Goal: Obtain resource: Download file/media

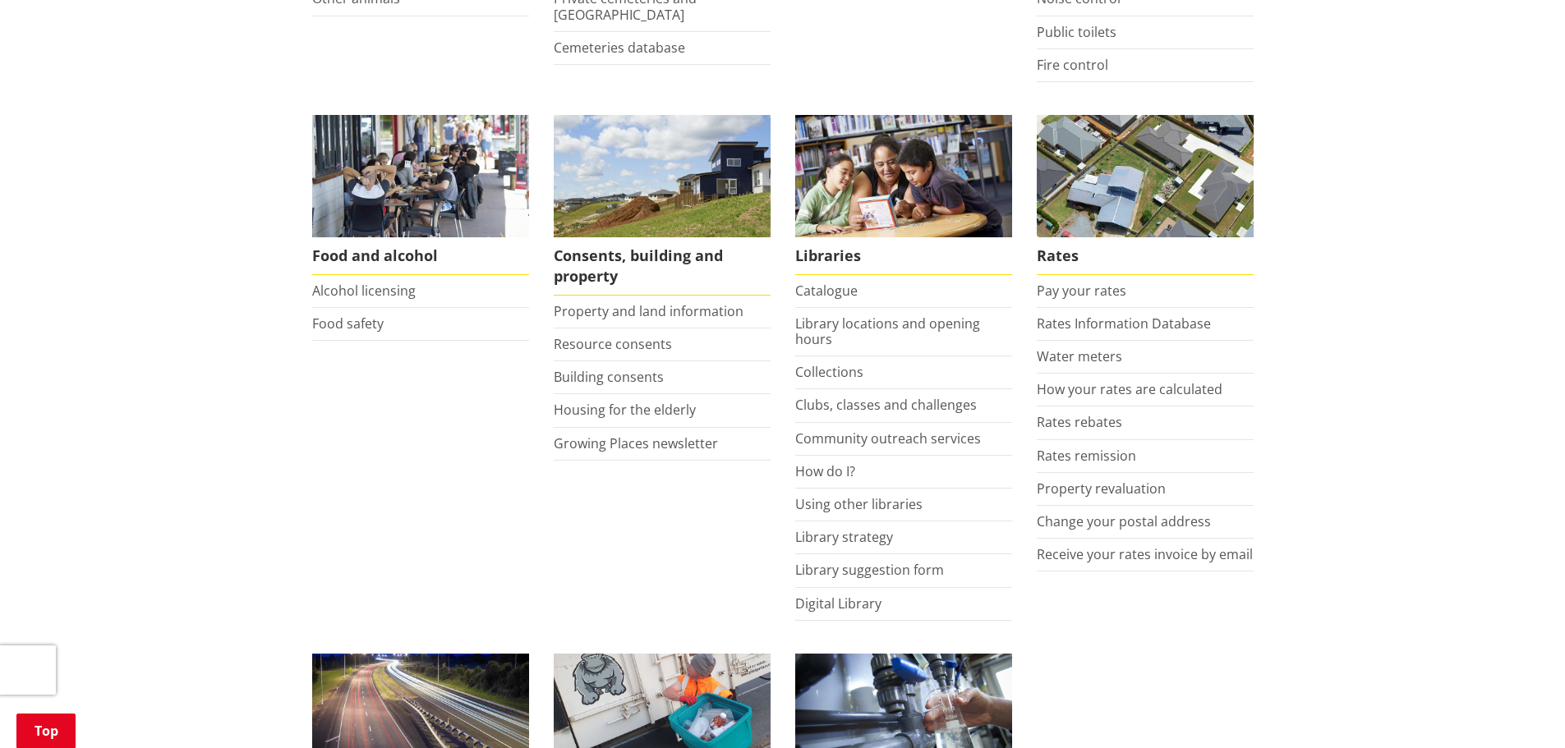
scroll to position [821, 0]
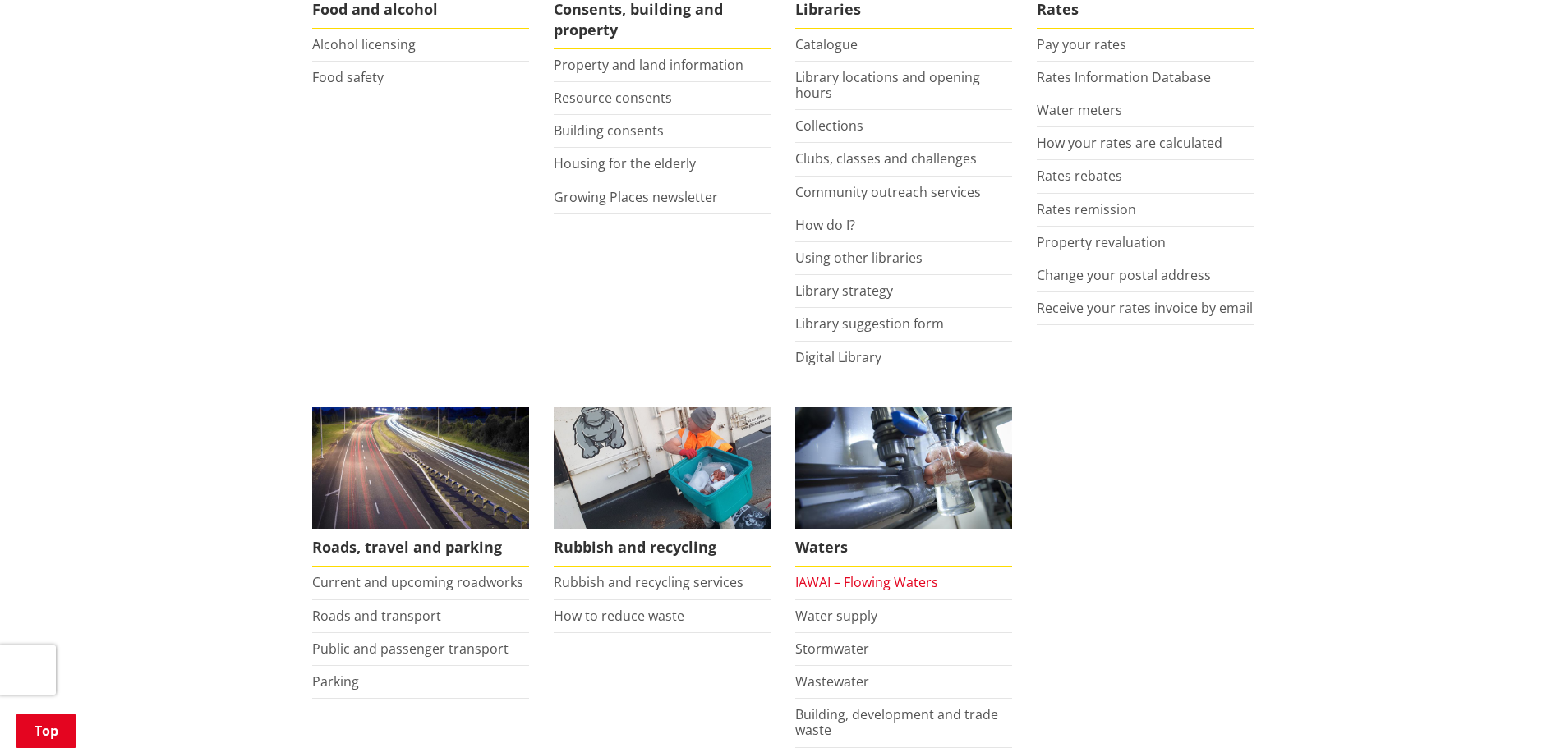
click at [873, 583] on link "IAWAI – Flowing Waters" at bounding box center [866, 582] width 143 height 18
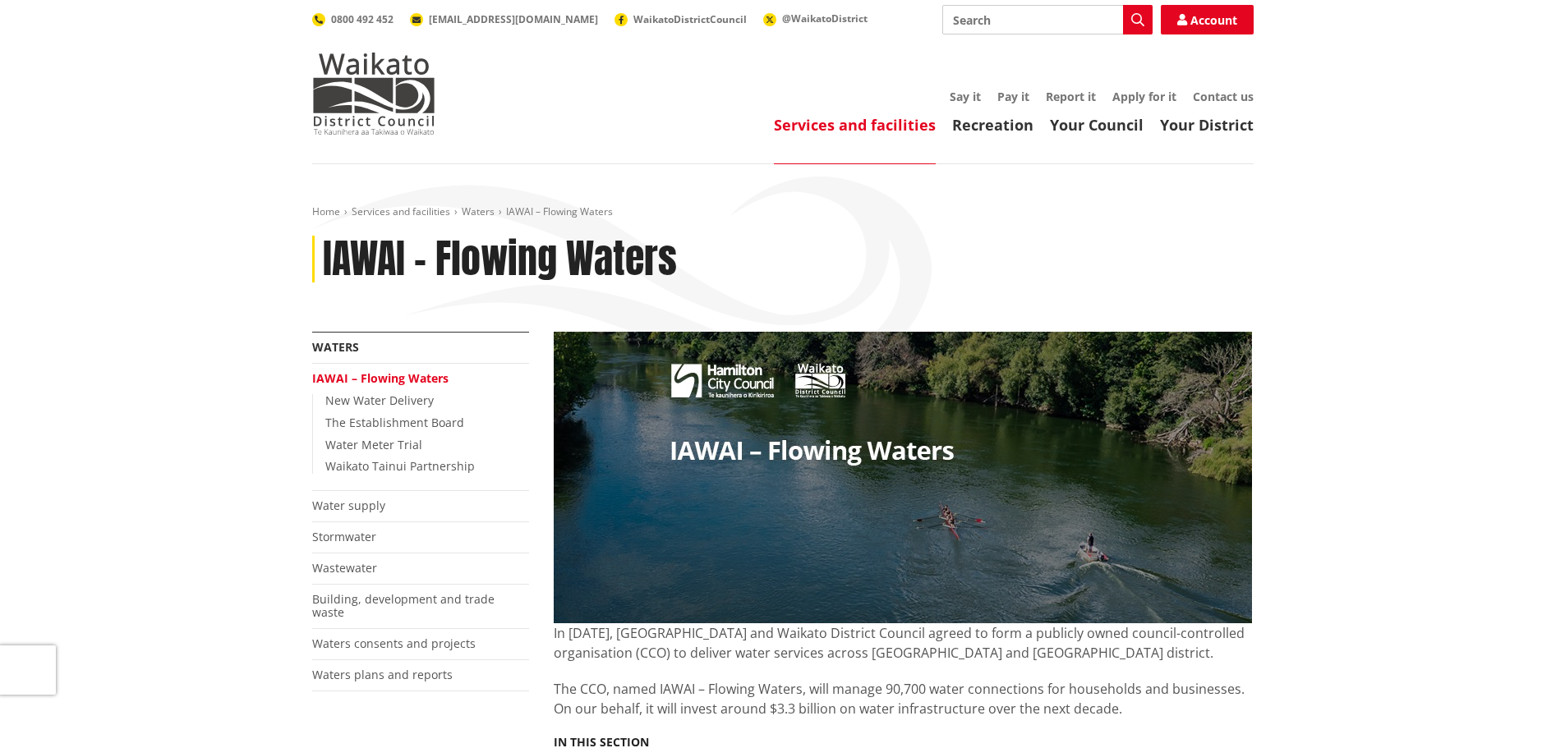
scroll to position [575, 0]
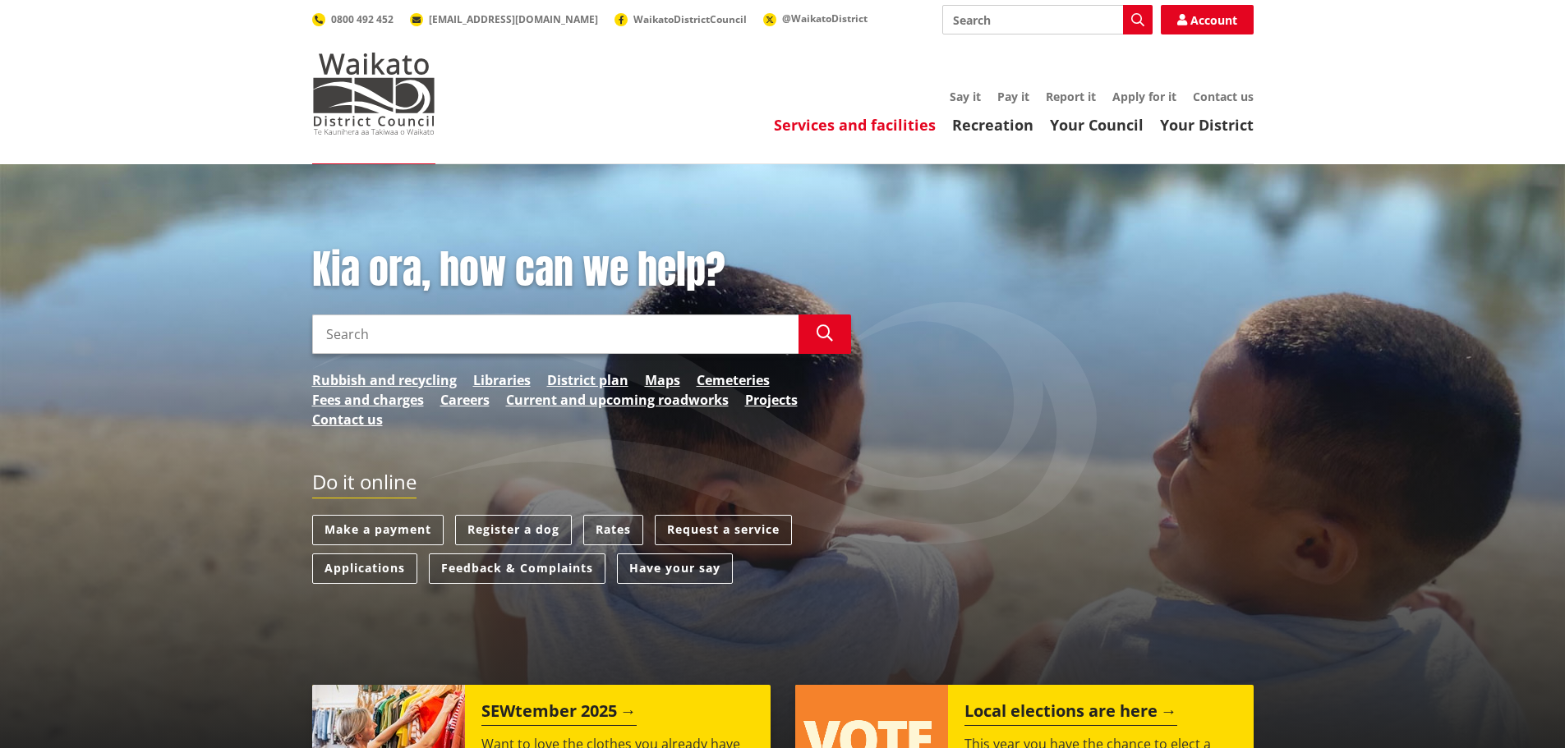
click at [854, 128] on link "Services and facilities" at bounding box center [855, 125] width 162 height 20
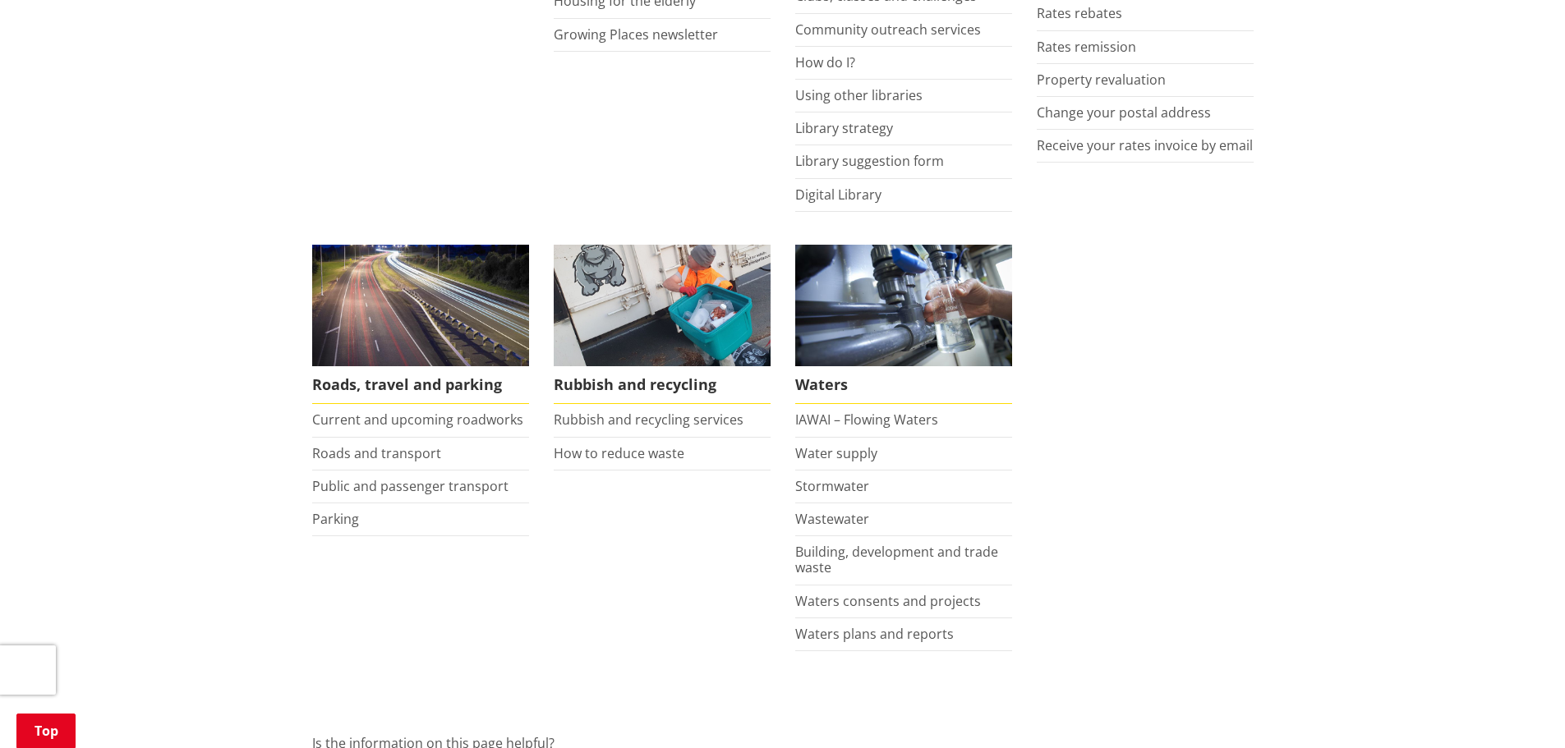
scroll to position [986, 0]
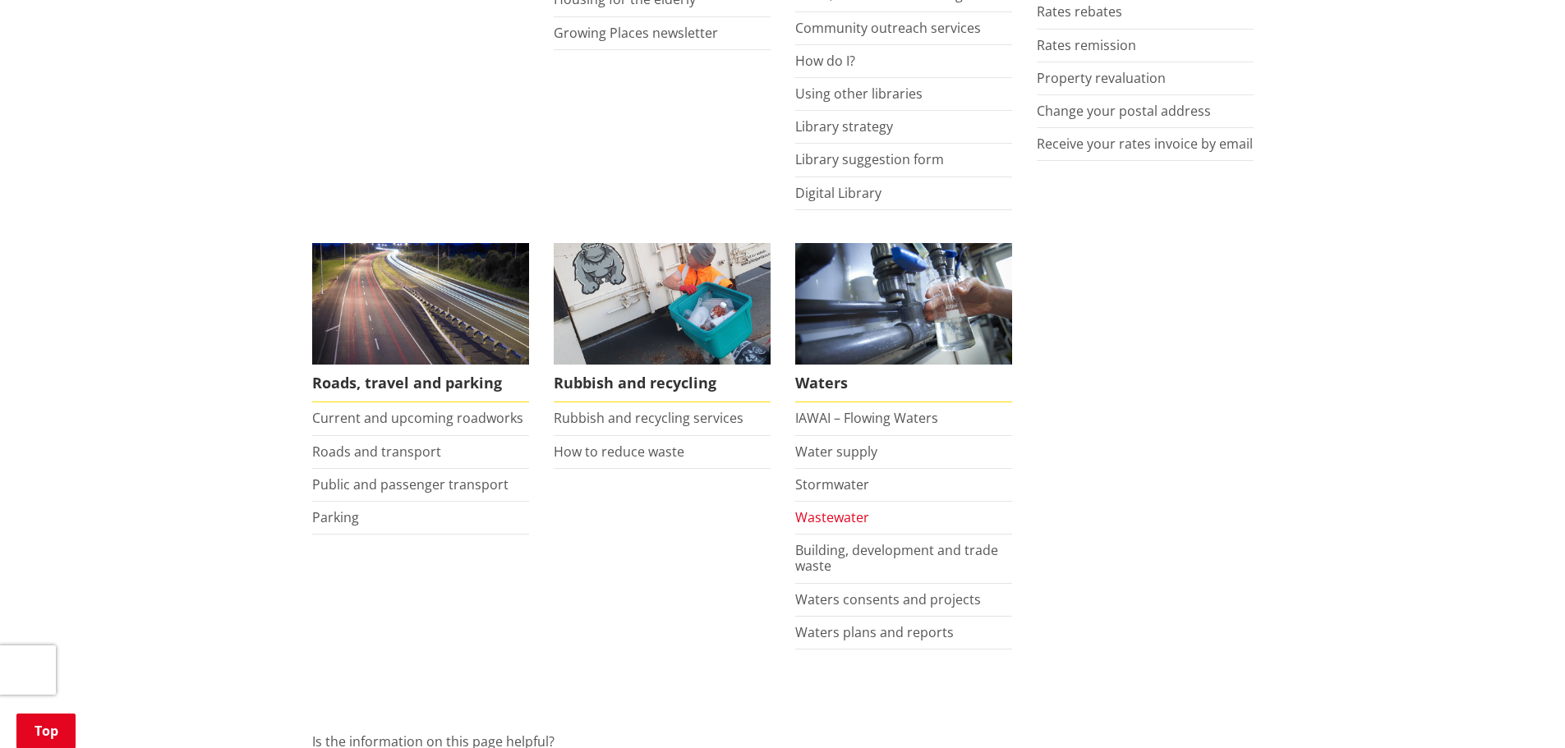
click at [846, 521] on link "Wastewater" at bounding box center [832, 518] width 74 height 18
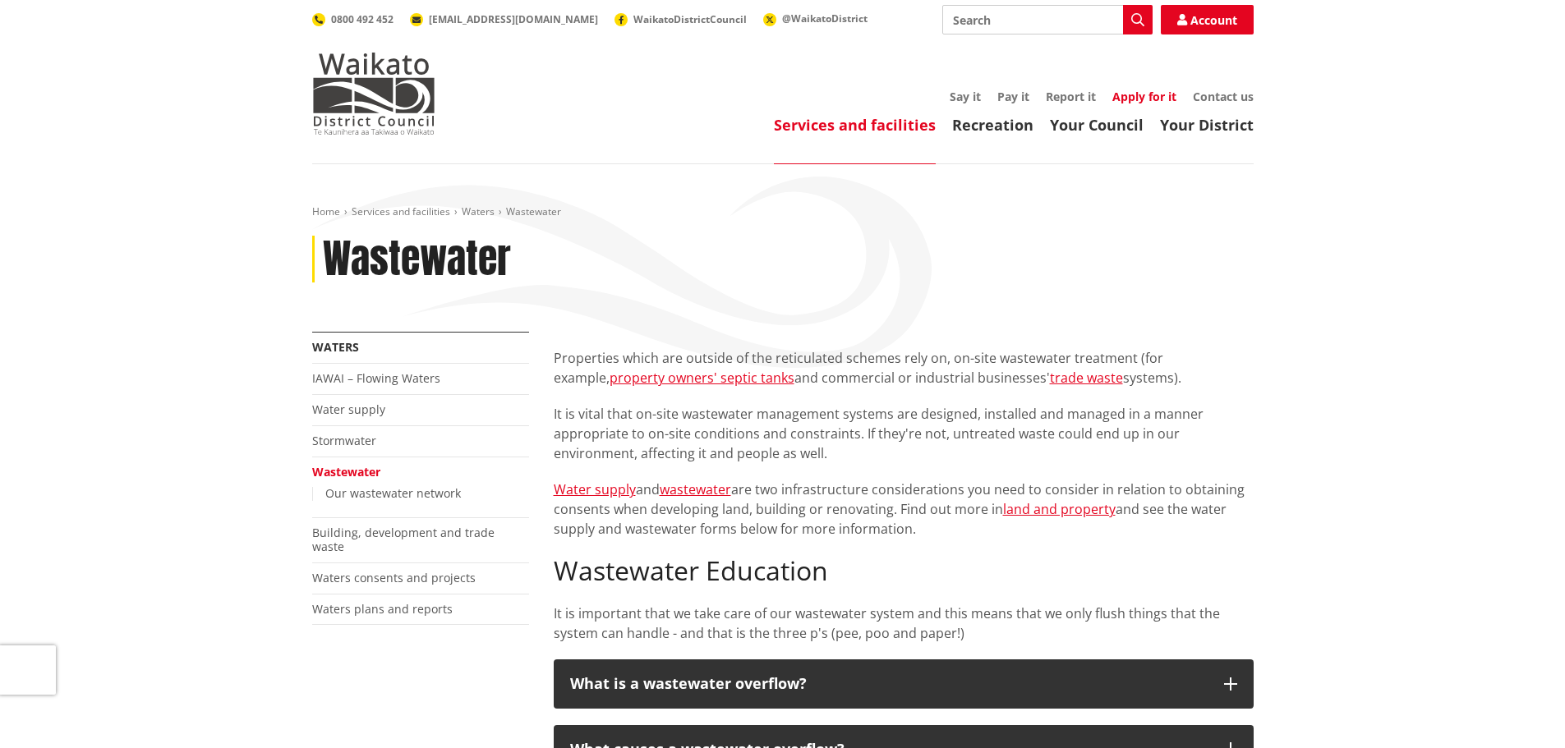
click at [1144, 93] on link "Apply for it" at bounding box center [1144, 97] width 64 height 16
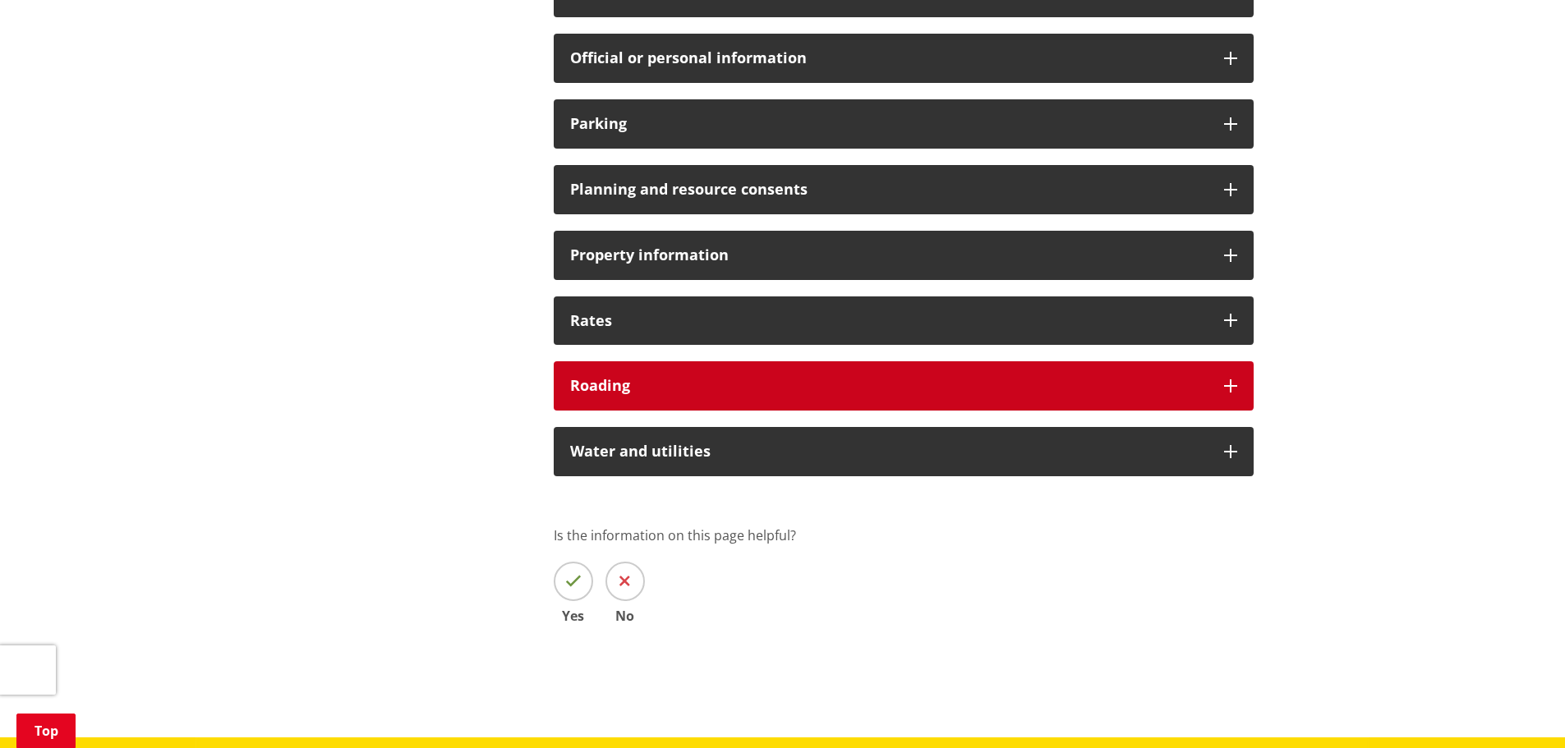
scroll to position [1150, 0]
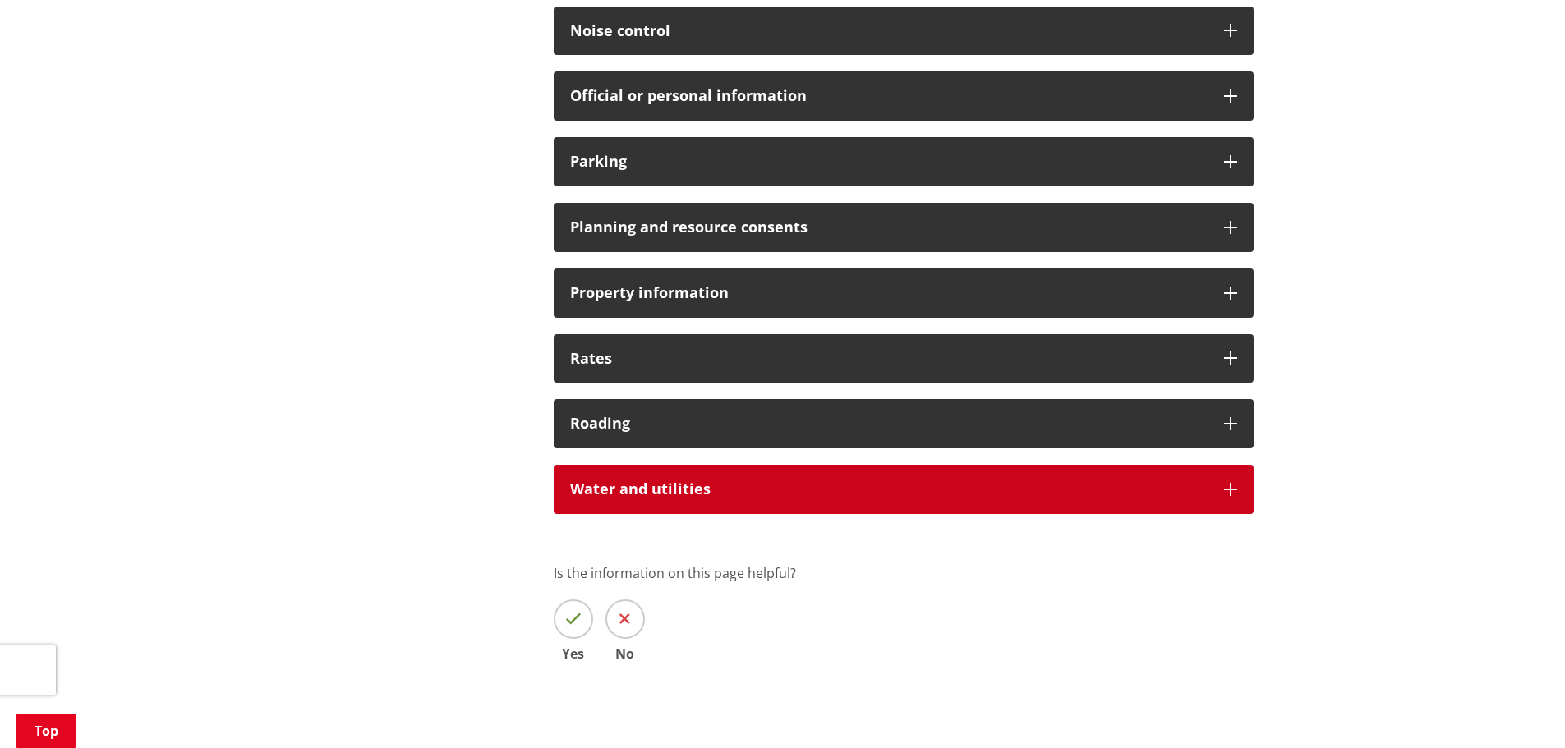
click at [724, 489] on h3 "Water and utilities" at bounding box center [888, 489] width 637 height 16
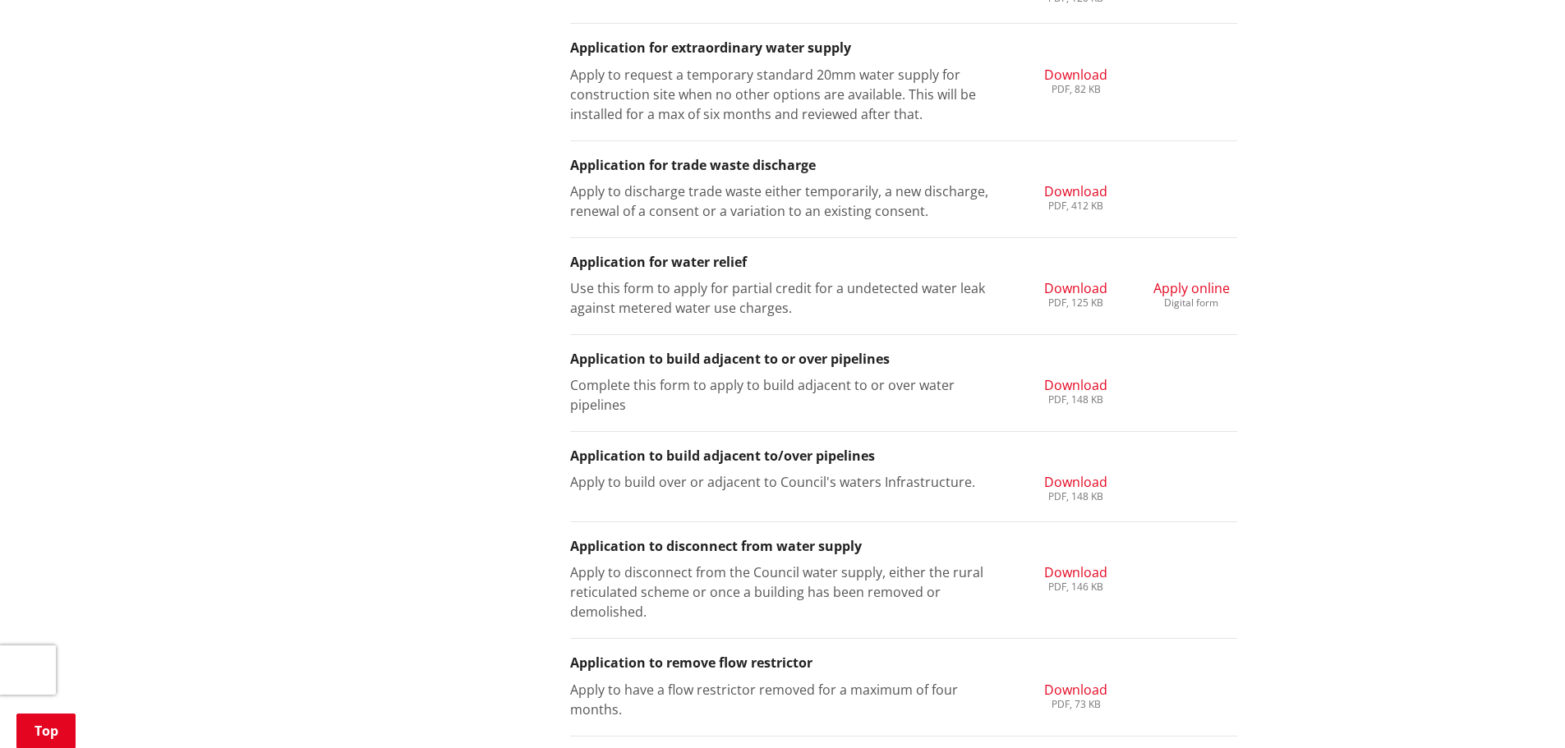
scroll to position [1889, 0]
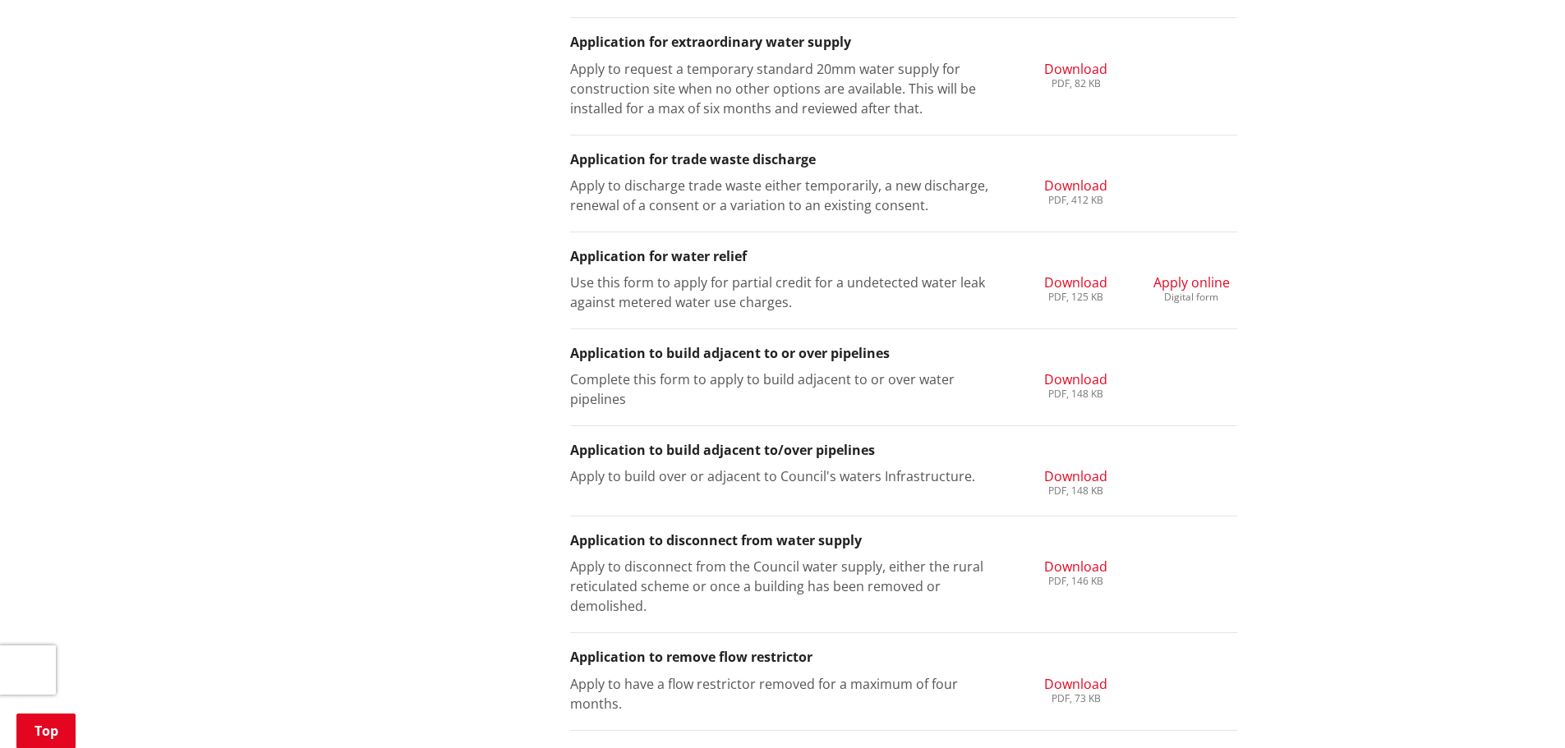
click at [1075, 385] on span "Download" at bounding box center [1075, 379] width 63 height 18
